Goal: Information Seeking & Learning: Find specific fact

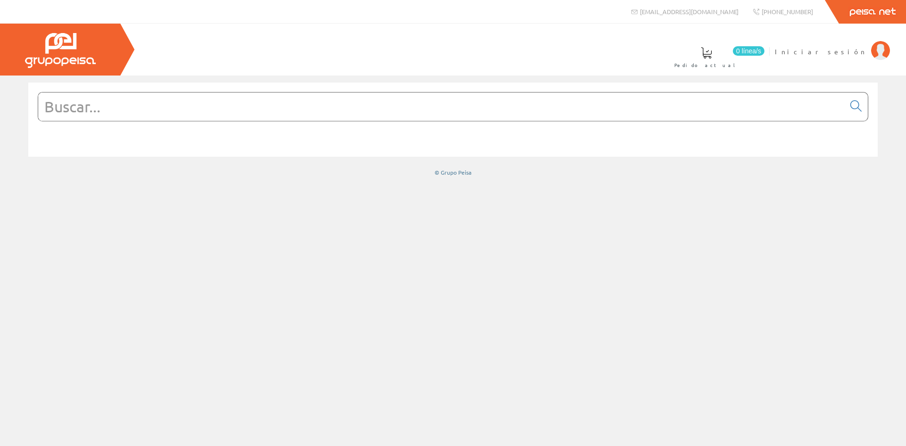
click at [144, 109] on input "text" at bounding box center [441, 106] width 806 height 28
paste input "ATS01N222LU"
type input "ATS01N222LU"
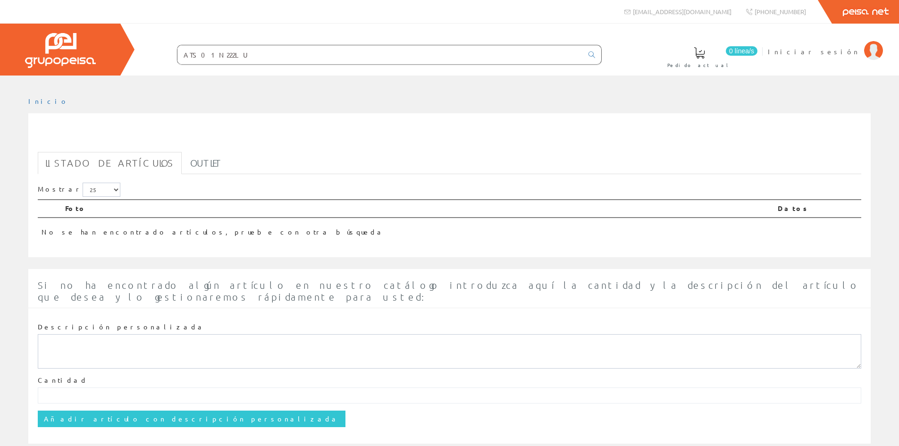
click at [480, 56] on input "ATS01N222LU" at bounding box center [379, 54] width 405 height 19
click at [592, 55] on icon at bounding box center [591, 54] width 7 height 7
